Goal: Entertainment & Leisure: Consume media (video, audio)

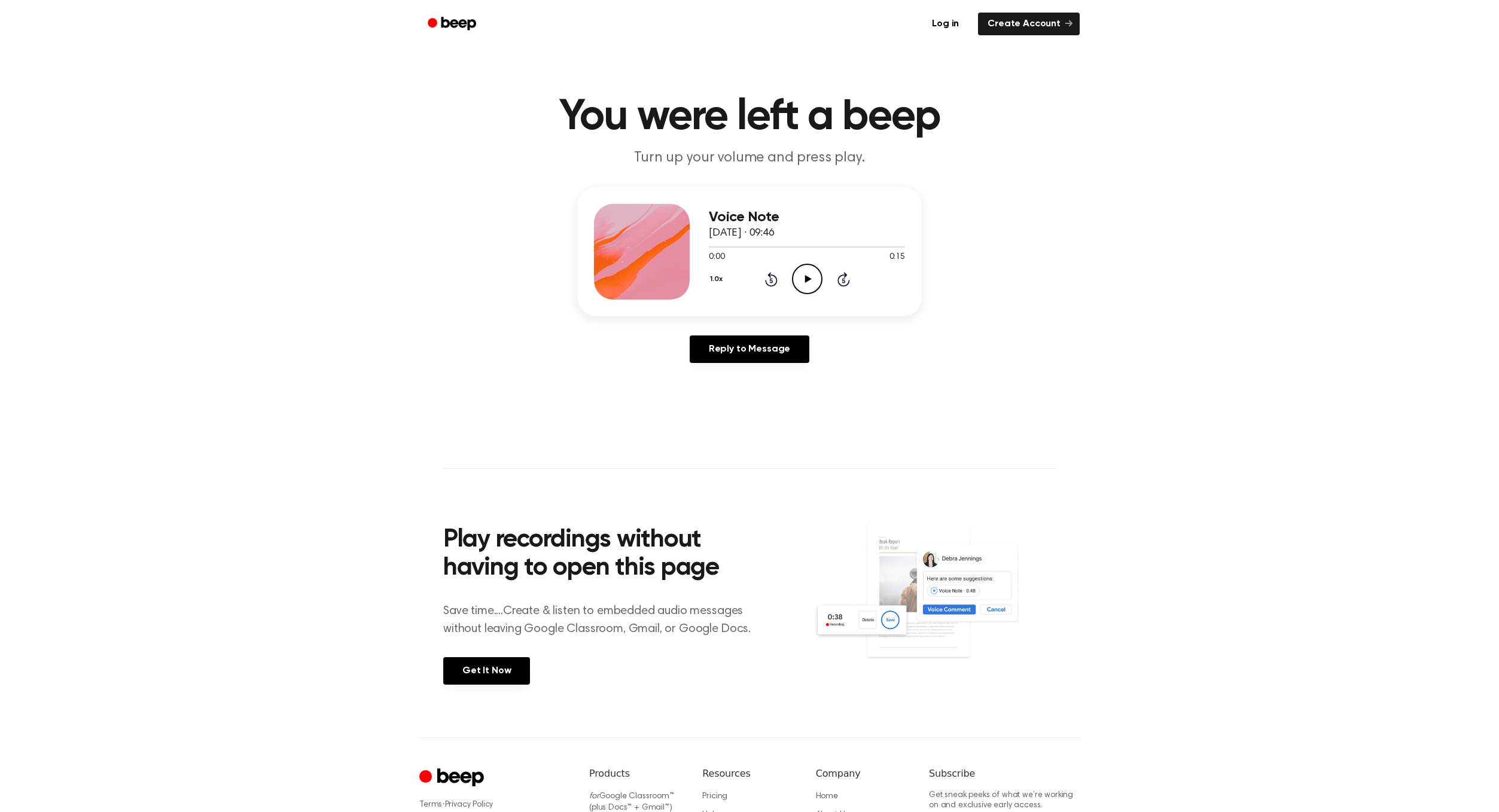
click at [801, 275] on icon "Play Audio" at bounding box center [808, 279] width 31 height 31
click at [793, 278] on icon "Play Audio" at bounding box center [808, 279] width 31 height 31
click at [805, 280] on icon at bounding box center [808, 279] width 7 height 8
